Goal: Transaction & Acquisition: Purchase product/service

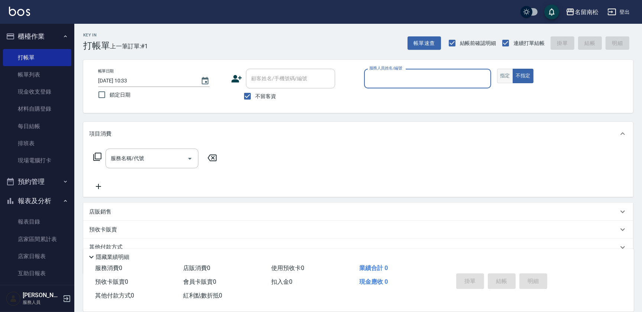
click at [505, 77] on button "指定" at bounding box center [505, 76] width 16 height 14
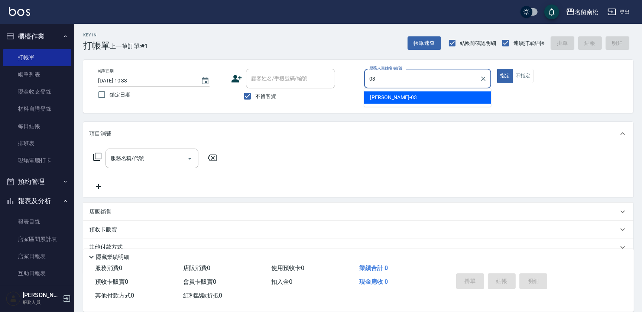
type input "[PERSON_NAME]-03"
type button "true"
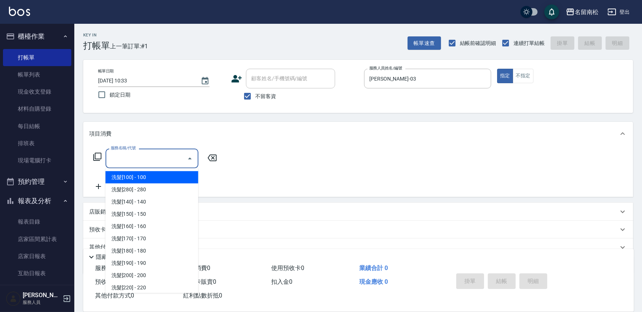
click at [129, 159] on input "服務名稱/代號" at bounding box center [146, 158] width 75 height 13
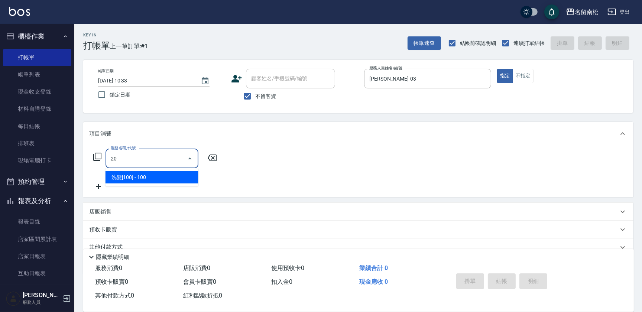
type input "2"
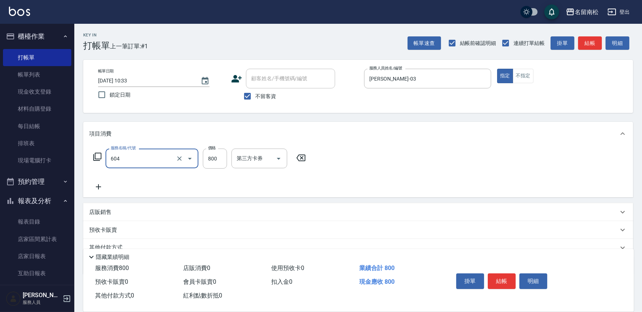
type input "護髮[800](604)"
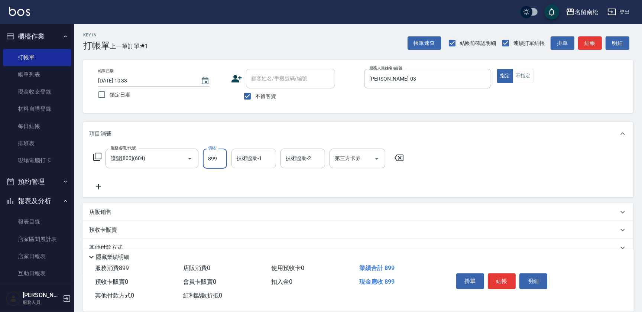
type input "899"
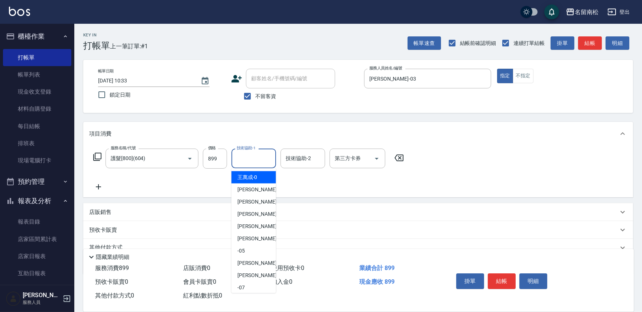
click at [252, 156] on input "技術協助-1" at bounding box center [254, 158] width 38 height 13
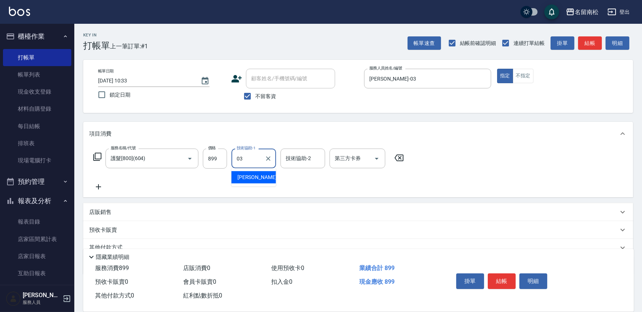
type input "[PERSON_NAME]-03"
click at [502, 282] on button "結帳" at bounding box center [502, 281] width 28 height 16
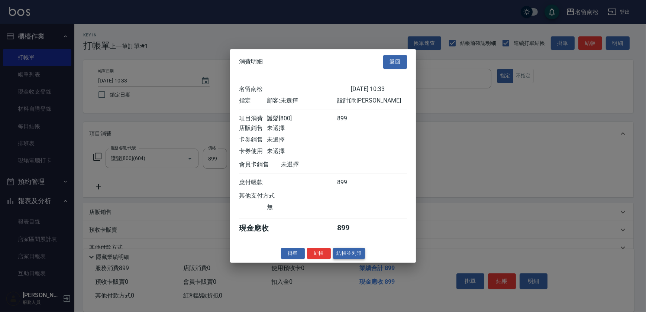
click at [349, 253] on button "結帳並列印" at bounding box center [349, 254] width 32 height 12
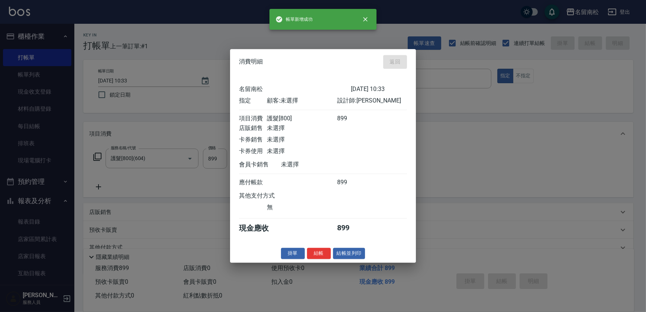
type input "[DATE] 13:56"
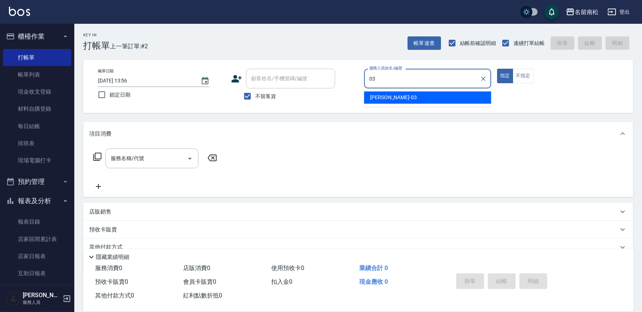
type input "[PERSON_NAME]-03"
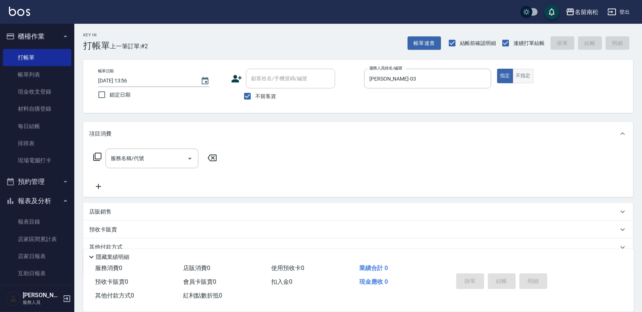
click at [519, 78] on button "不指定" at bounding box center [523, 76] width 21 height 14
click at [155, 157] on input "服務名稱/代號" at bounding box center [146, 158] width 75 height 13
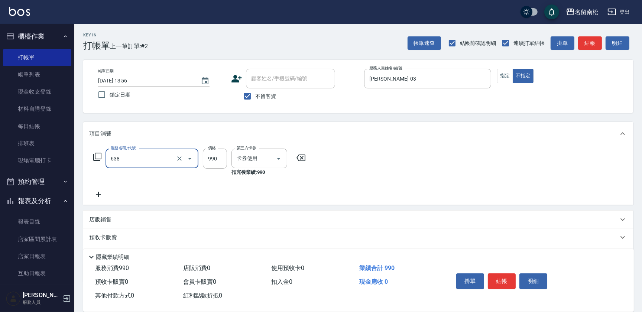
type input "(芙)頭皮養護套卡(638)"
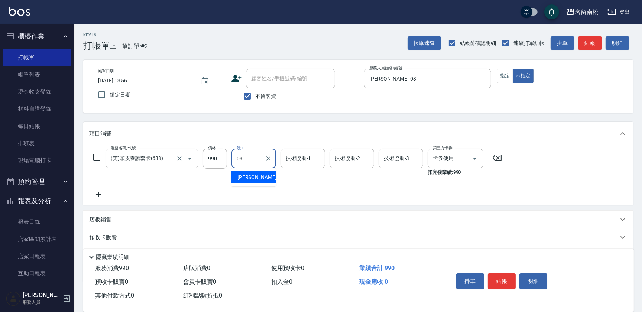
type input "[PERSON_NAME]-03"
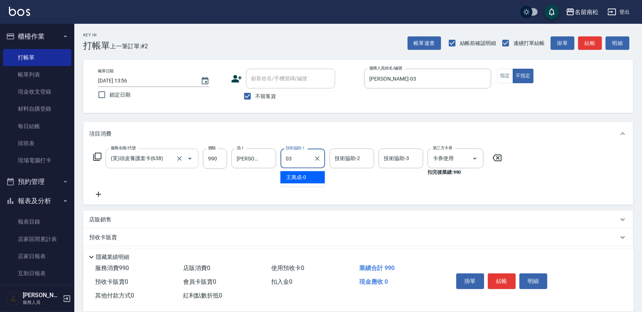
type input "[PERSON_NAME]-03"
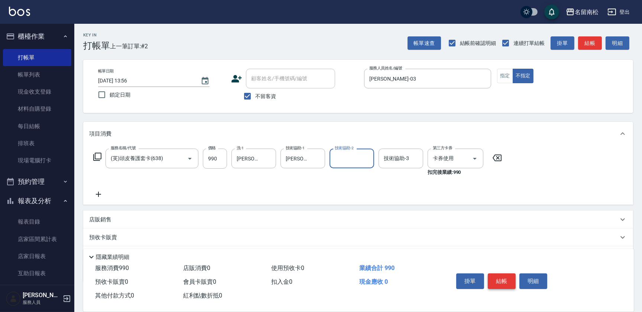
click at [499, 280] on button "結帳" at bounding box center [502, 281] width 28 height 16
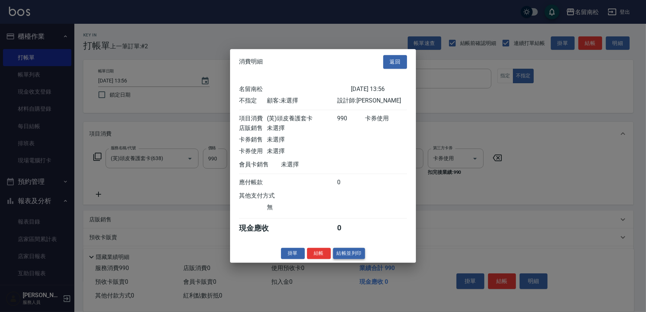
click at [352, 255] on button "結帳並列印" at bounding box center [349, 254] width 32 height 12
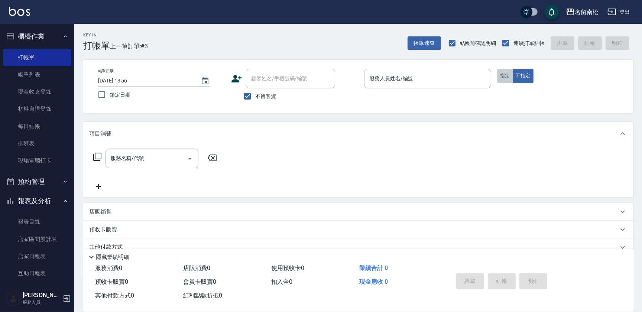
click at [507, 79] on button "指定" at bounding box center [505, 76] width 16 height 14
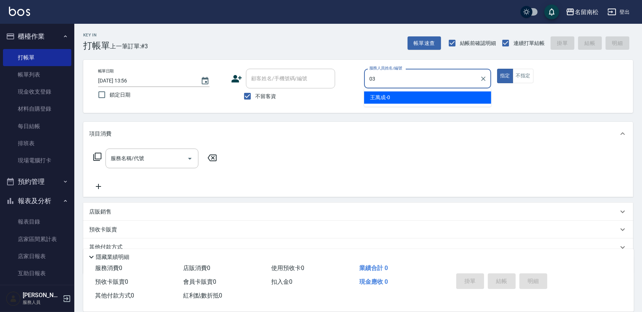
type input "[PERSON_NAME]-03"
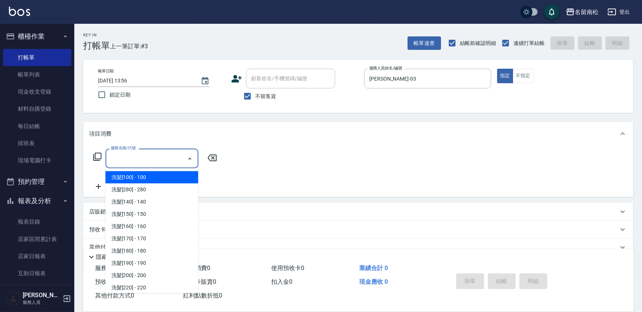
click at [151, 163] on input "服務名稱/代號" at bounding box center [146, 158] width 75 height 13
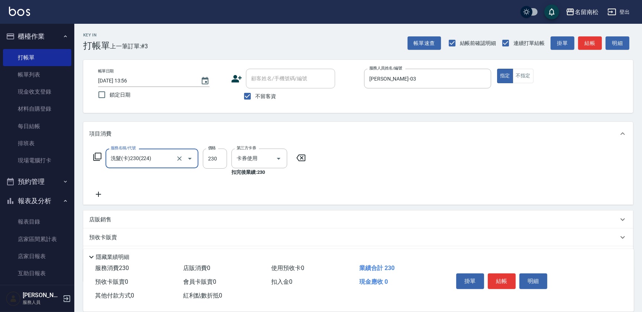
type input "洗髮(卡)230(224)"
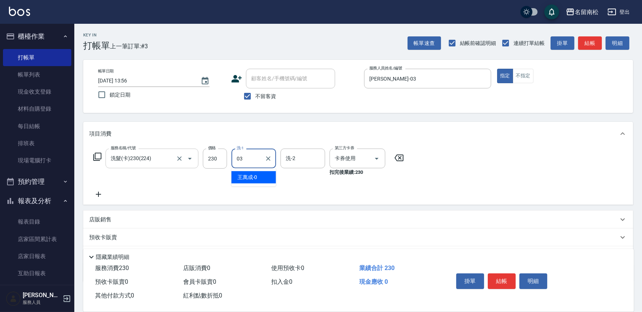
type input "[PERSON_NAME]-03"
click at [506, 278] on button "結帳" at bounding box center [502, 281] width 28 height 16
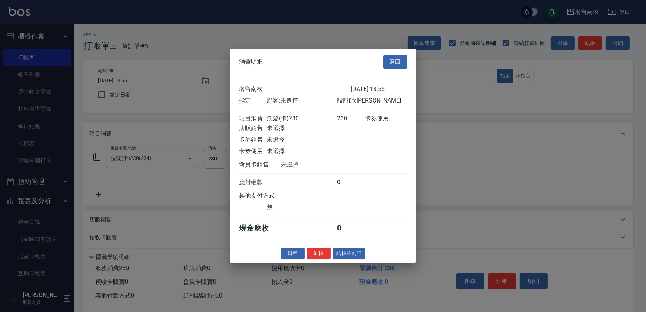
click at [341, 253] on button "結帳並列印" at bounding box center [349, 254] width 32 height 12
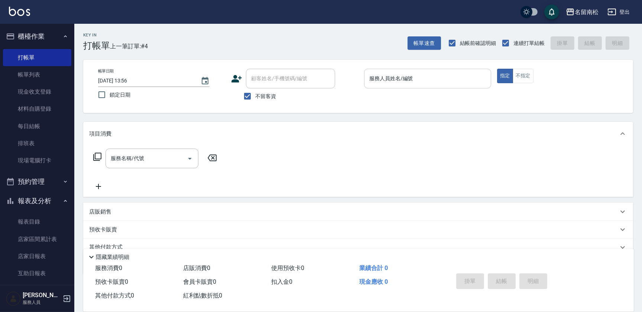
click at [459, 76] on input "服務人員姓名/編號" at bounding box center [427, 78] width 120 height 13
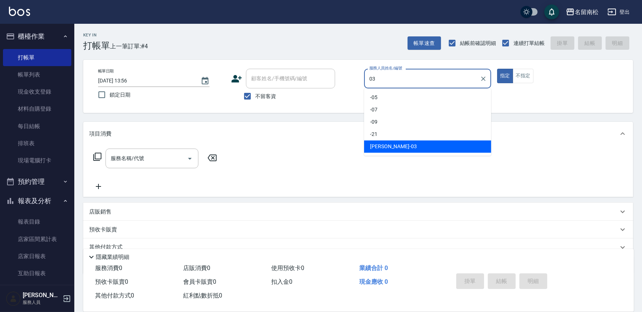
type input "[PERSON_NAME]-03"
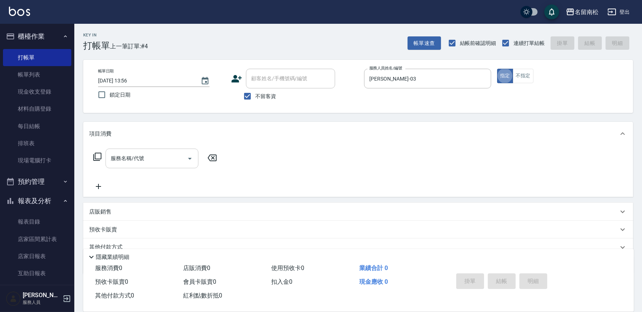
click at [133, 157] on input "服務名稱/代號" at bounding box center [146, 158] width 75 height 13
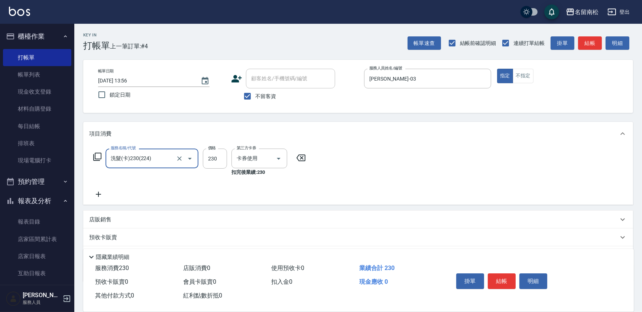
type input "洗髮(卡)230(224)"
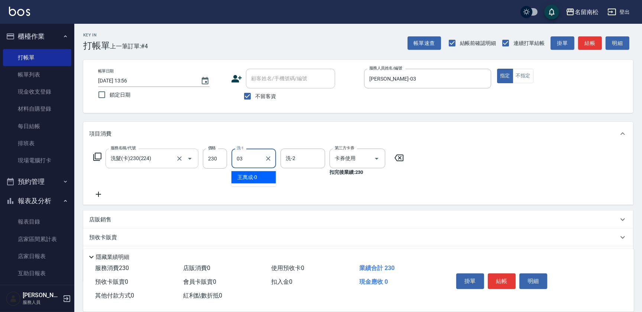
type input "[PERSON_NAME]-03"
click at [100, 195] on icon at bounding box center [98, 194] width 19 height 9
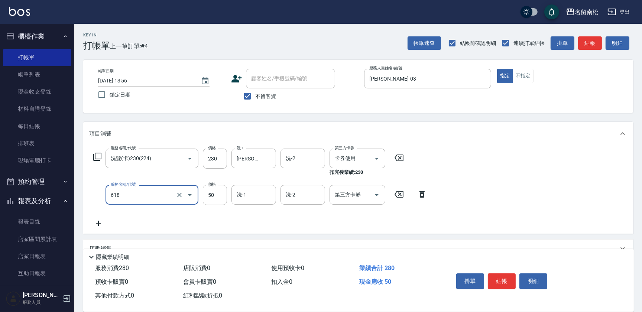
type input "瞬間護髮(618)"
type input "30"
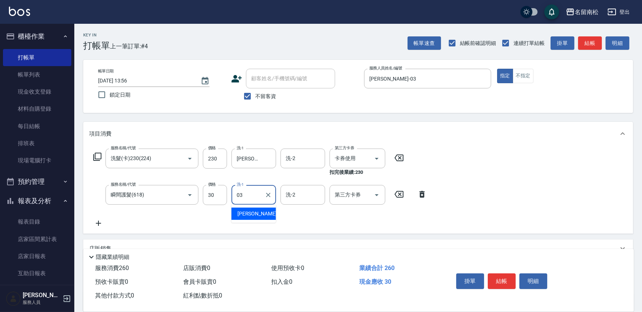
type input "[PERSON_NAME]-03"
click at [505, 281] on button "結帳" at bounding box center [502, 281] width 28 height 16
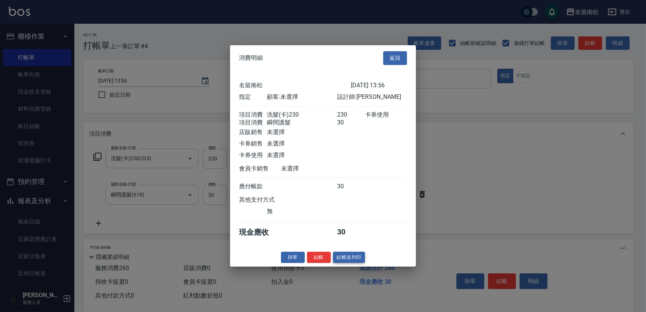
click at [356, 258] on button "結帳並列印" at bounding box center [349, 258] width 32 height 12
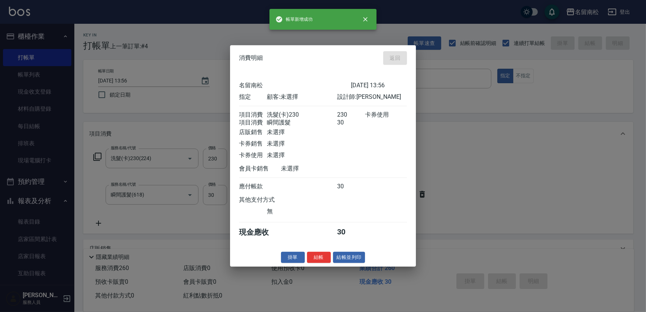
type input "[DATE] 13:57"
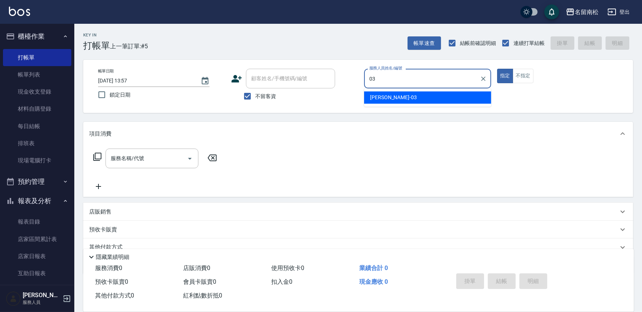
type input "[PERSON_NAME]-03"
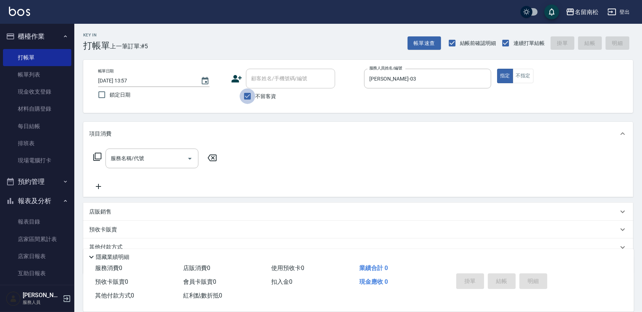
click at [246, 98] on input "不留客資" at bounding box center [248, 96] width 16 height 16
checkbox input "false"
click at [255, 78] on input "顧客姓名/手機號碼/編號" at bounding box center [284, 78] width 71 height 13
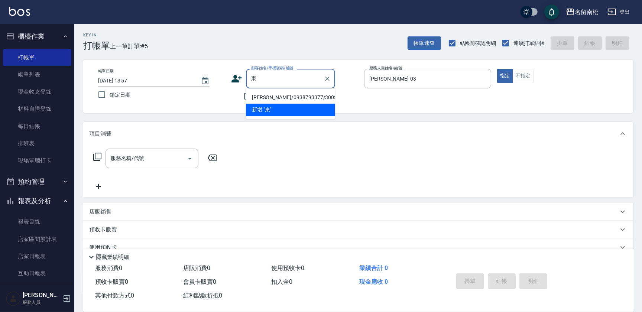
click at [276, 99] on li "[PERSON_NAME]/0938793377/3002" at bounding box center [290, 97] width 89 height 12
type input "[PERSON_NAME]/0938793377/3002"
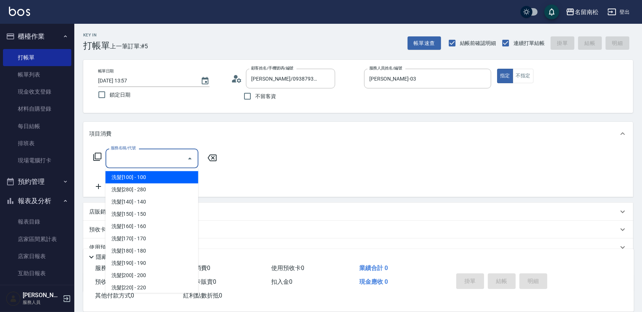
click at [161, 155] on input "服務名稱/代號" at bounding box center [146, 158] width 75 height 13
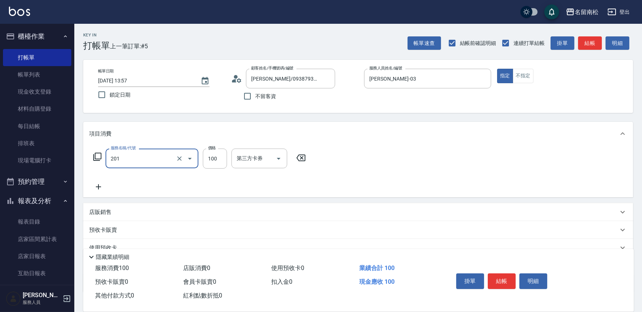
type input "洗髮[100](201)"
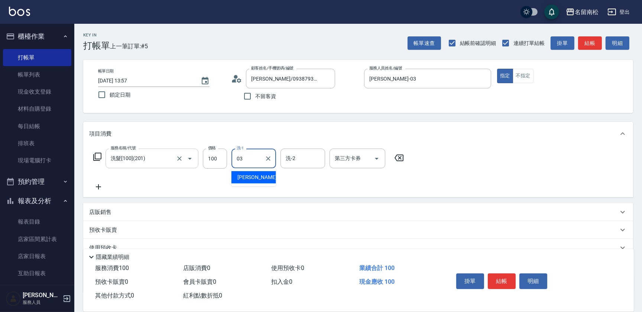
type input "[PERSON_NAME]-03"
click at [103, 188] on icon at bounding box center [98, 186] width 19 height 9
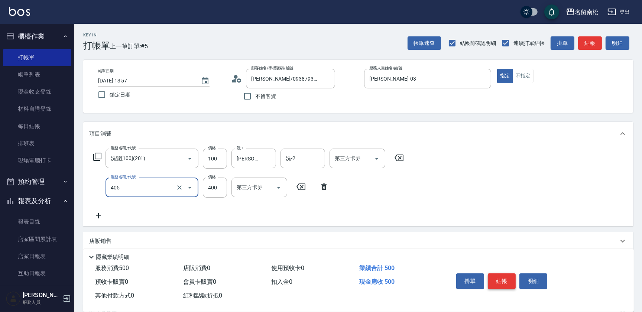
type input "剪髮(400)(405)"
click at [505, 278] on button "結帳" at bounding box center [502, 281] width 28 height 16
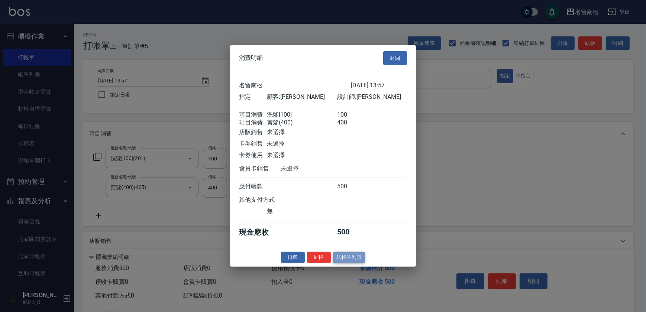
click at [360, 261] on button "結帳並列印" at bounding box center [349, 258] width 32 height 12
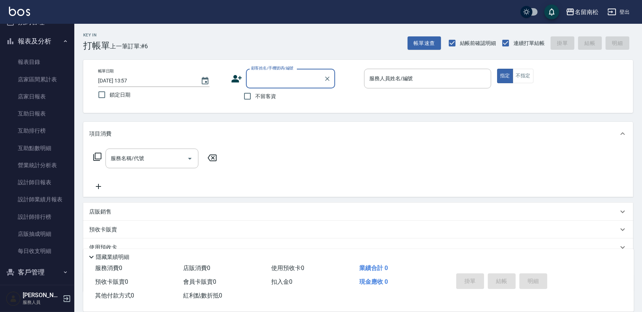
scroll to position [185, 0]
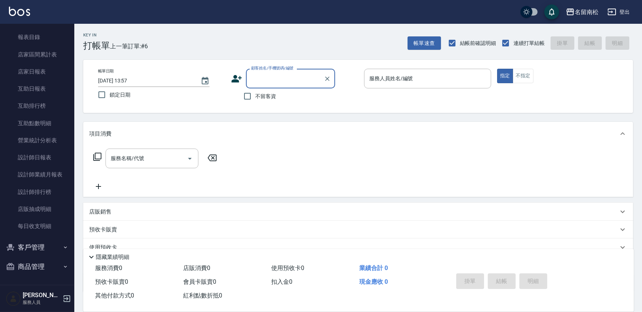
click at [64, 246] on icon "button" at bounding box center [65, 247] width 6 height 6
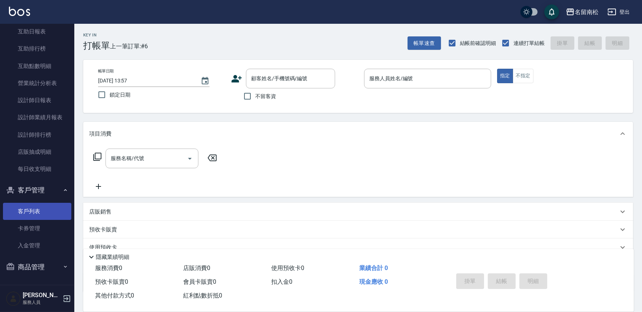
click at [56, 213] on link "客戶列表" at bounding box center [37, 211] width 68 height 17
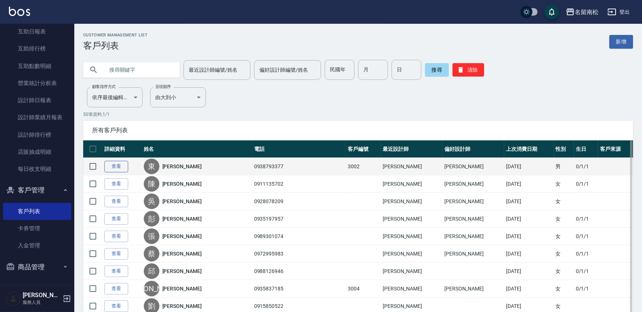
click at [122, 167] on link "查看" at bounding box center [116, 167] width 24 height 12
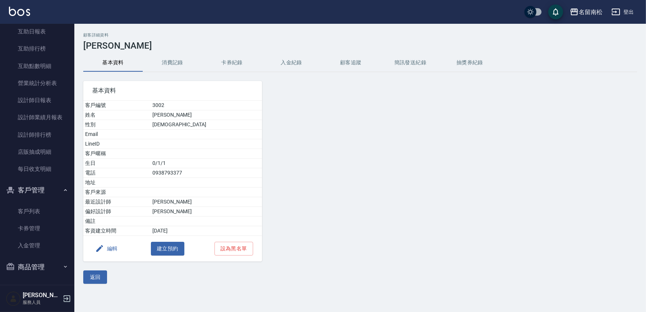
click at [173, 61] on button "消費記錄" at bounding box center [172, 63] width 59 height 18
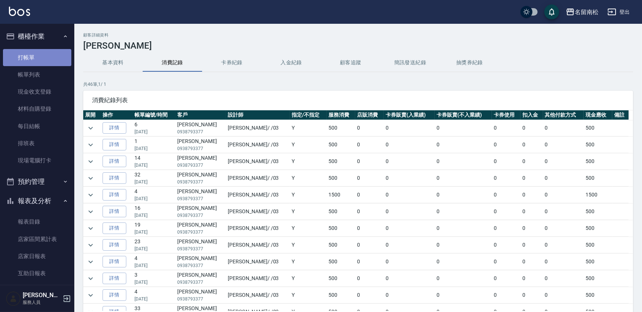
click at [59, 57] on link "打帳單" at bounding box center [37, 57] width 68 height 17
